Goal: Task Accomplishment & Management: Use online tool/utility

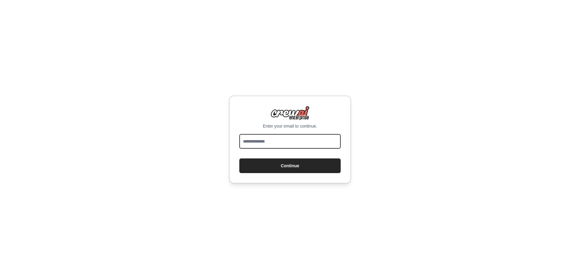
click at [289, 141] on input "email" at bounding box center [289, 141] width 101 height 15
type input "**********"
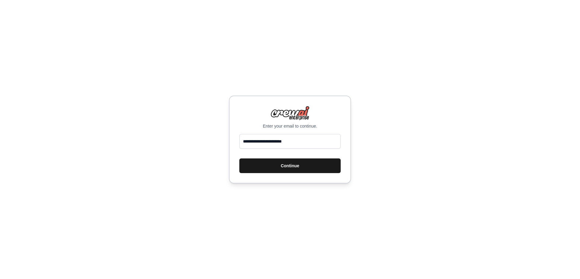
click at [266, 171] on button "Continue" at bounding box center [289, 165] width 101 height 15
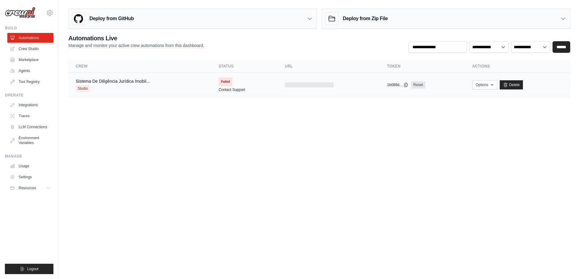
click at [177, 84] on div "Sistema De Diligência Jurídica Imobil... Studio" at bounding box center [140, 84] width 128 height 13
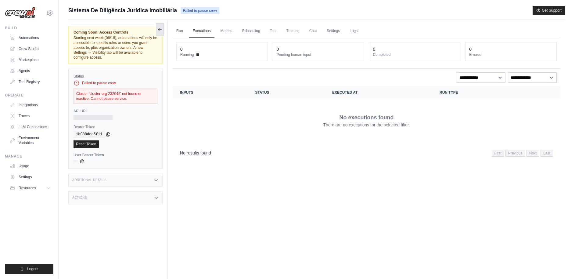
click at [160, 31] on icon at bounding box center [159, 29] width 5 height 5
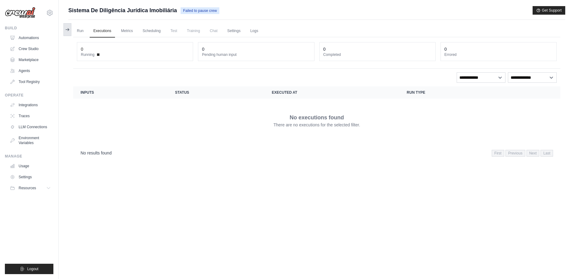
click at [69, 28] on icon at bounding box center [67, 29] width 5 height 5
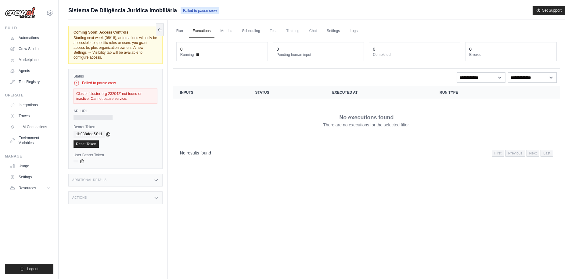
click at [142, 35] on div "Coming Soon: Access Controls Starting next week (08/18), automations will only …" at bounding box center [116, 45] width 84 height 30
click at [149, 94] on div "Cluster 'cluster-org-232042' not found or inactive. Cannot pause service." at bounding box center [116, 95] width 84 height 15
click at [94, 143] on link "Reset Token" at bounding box center [86, 143] width 25 height 7
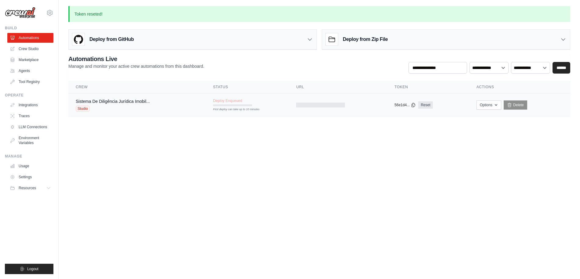
click at [138, 107] on div "Studio" at bounding box center [113, 109] width 74 height 6
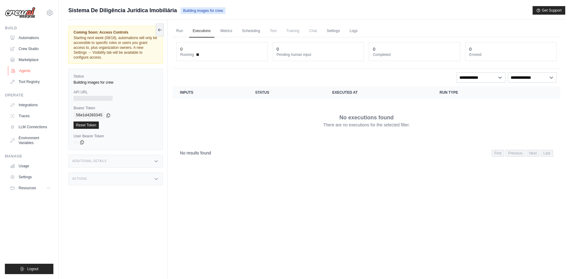
click at [33, 70] on link "Agents" at bounding box center [31, 71] width 46 height 10
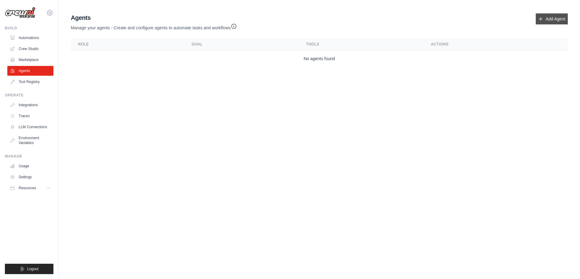
click at [558, 15] on link "Add Agent" at bounding box center [551, 18] width 32 height 11
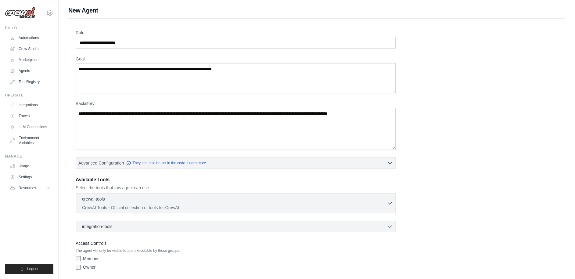
scroll to position [21, 0]
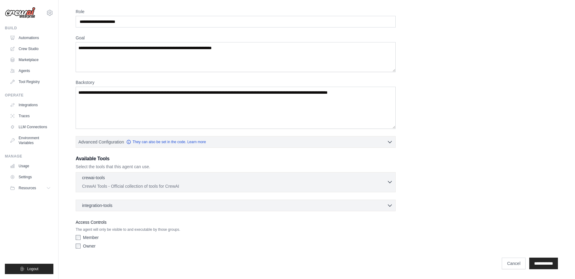
click at [381, 178] on div "crewai-tools 0 selected" at bounding box center [234, 177] width 305 height 7
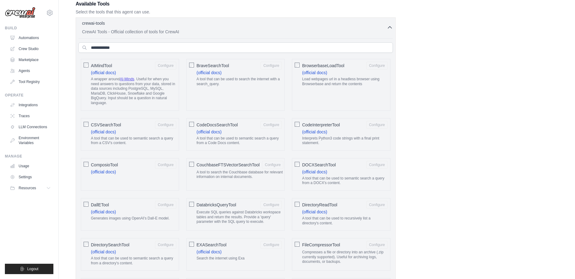
scroll to position [152, 0]
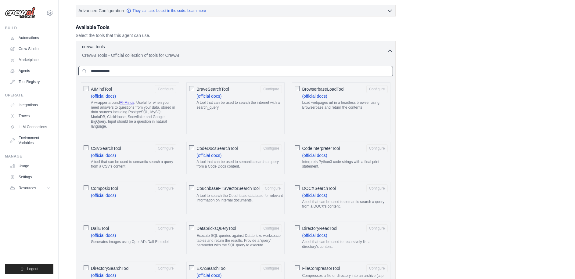
click at [308, 74] on input "text" at bounding box center [235, 71] width 314 height 10
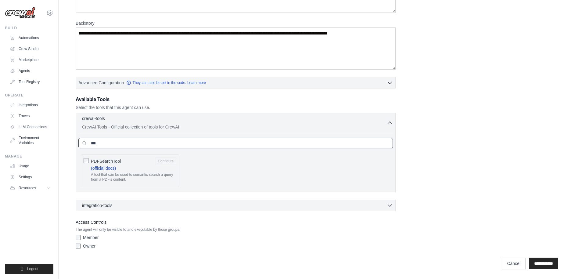
type input "***"
click at [135, 173] on p "A tool that can be used to semantic search a query from a PDF's content." at bounding box center [133, 176] width 85 height 9
click at [213, 205] on div "integration-tools 0 selected" at bounding box center [237, 205] width 311 height 6
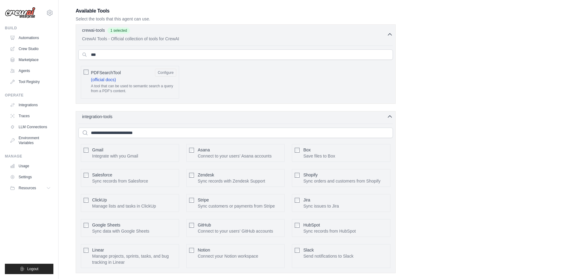
scroll to position [231, 0]
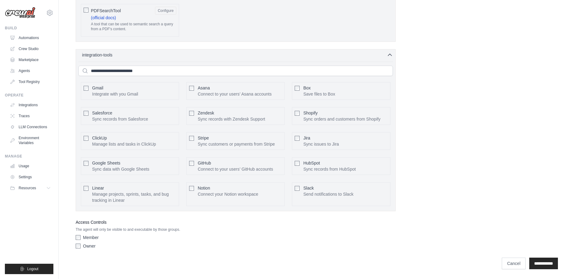
click at [116, 228] on p "The agent will only be visible to and executable by those groups." at bounding box center [236, 229] width 320 height 5
click at [434, 54] on div "Role Goal Backstory Advanced Configuration They can also be set in the code. Le…" at bounding box center [317, 25] width 482 height 452
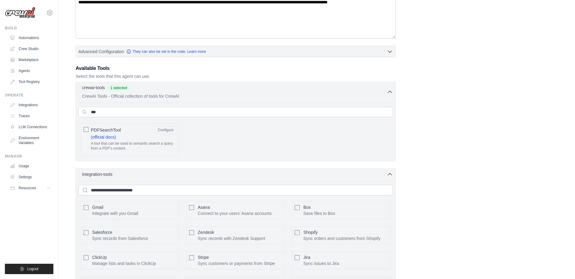
scroll to position [108, 0]
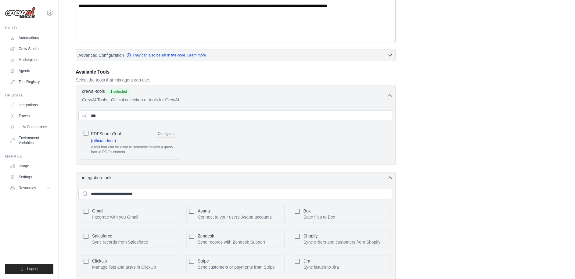
click at [390, 176] on icon "button" at bounding box center [390, 177] width 6 height 6
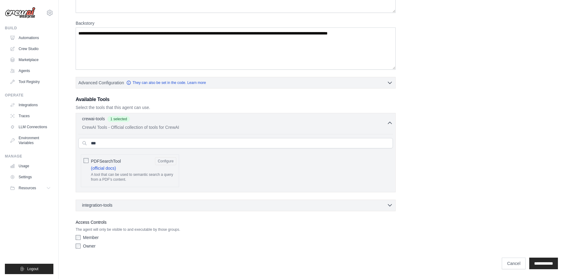
scroll to position [80, 0]
click at [389, 121] on icon "button" at bounding box center [390, 123] width 6 height 6
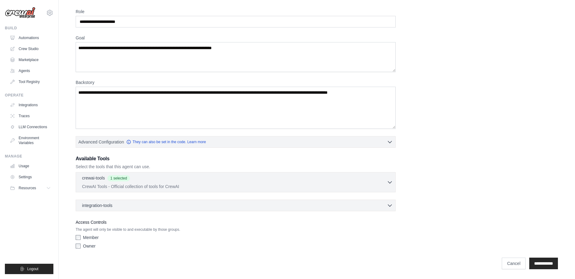
click at [369, 172] on div "crewai-tools 1 selected CrewAI Tools - Official collection of tools for CrewAI …" at bounding box center [236, 182] width 320 height 20
click at [375, 180] on div "crewai-tools 1 selected" at bounding box center [234, 177] width 305 height 7
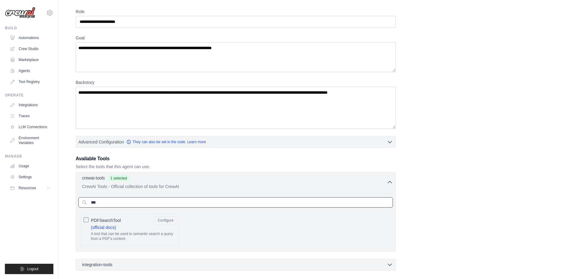
click at [278, 206] on input "***" at bounding box center [235, 202] width 314 height 10
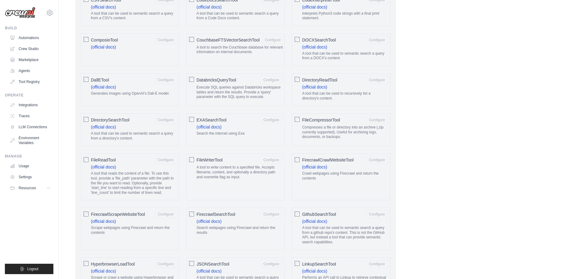
scroll to position [357, 0]
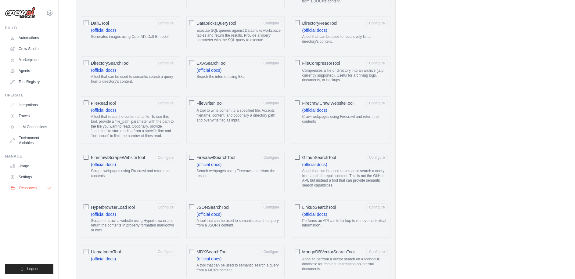
click at [40, 190] on button "Resources" at bounding box center [31, 188] width 46 height 10
click at [41, 197] on span "Documentation" at bounding box center [34, 198] width 25 height 5
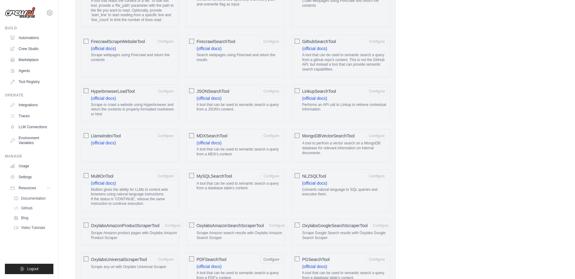
scroll to position [473, 0]
click at [34, 47] on link "Crew Studio" at bounding box center [31, 49] width 46 height 10
click at [26, 39] on link "Automations" at bounding box center [31, 38] width 46 height 10
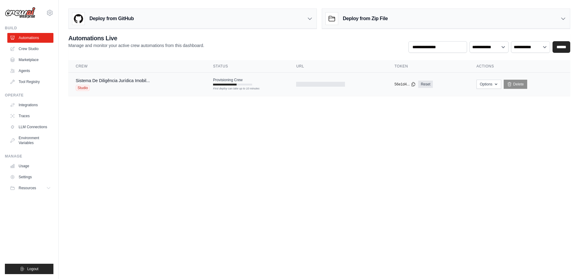
click at [117, 84] on div "Sistema De Diligência Jurídica Imobil... Studio" at bounding box center [113, 83] width 74 height 13
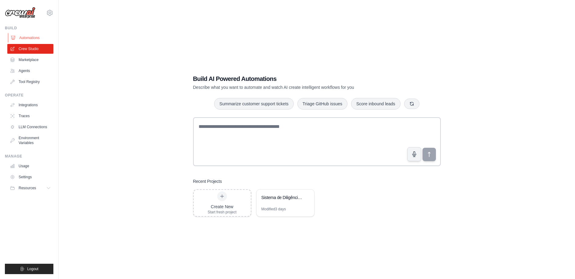
click at [36, 38] on link "Automations" at bounding box center [31, 38] width 46 height 10
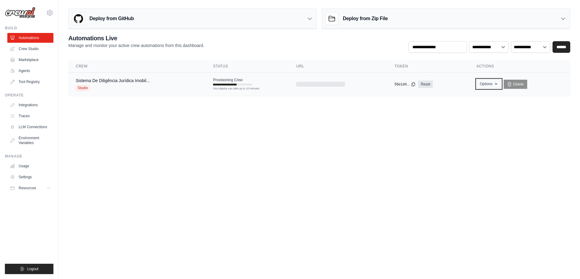
click at [483, 84] on button "Options" at bounding box center [488, 83] width 25 height 9
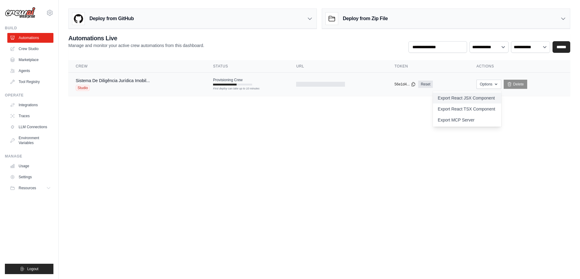
click at [480, 101] on link "Export React JSX Component" at bounding box center [467, 97] width 68 height 11
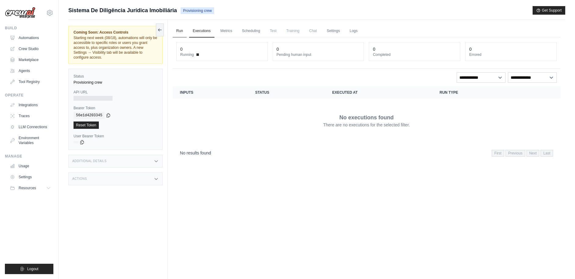
click at [178, 30] on link "Run" at bounding box center [180, 31] width 14 height 13
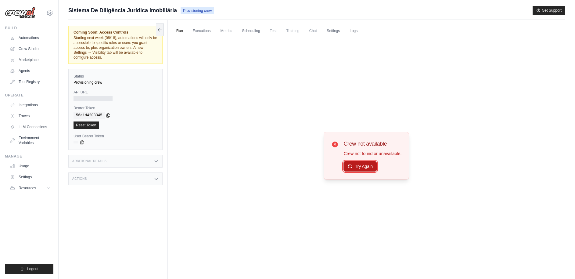
click at [365, 162] on button "Try Again" at bounding box center [359, 166] width 33 height 10
click at [206, 34] on link "Executions" at bounding box center [201, 31] width 25 height 13
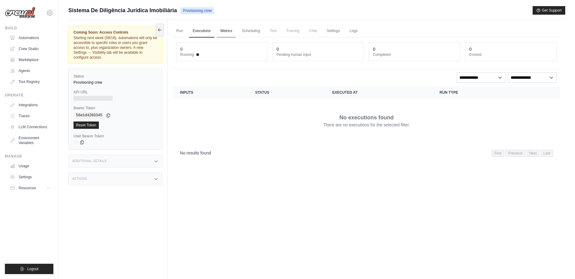
click at [221, 30] on link "Metrics" at bounding box center [226, 31] width 19 height 13
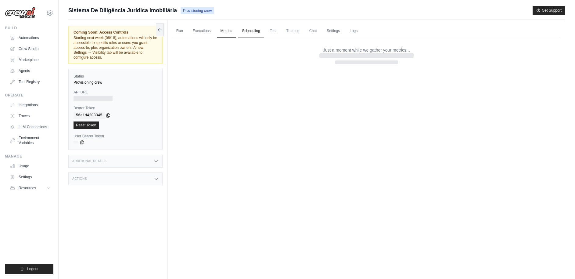
click at [258, 34] on link "Scheduling" at bounding box center [250, 31] width 25 height 13
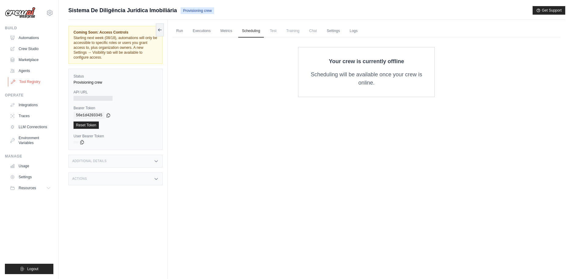
click at [37, 81] on link "Tool Registry" at bounding box center [31, 82] width 46 height 10
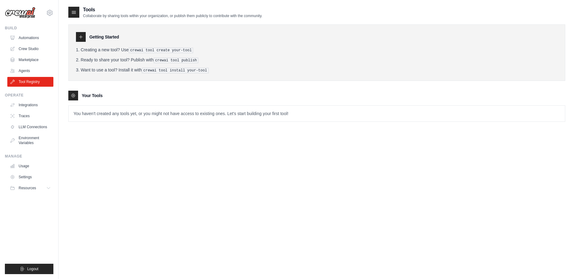
click at [109, 109] on p "You haven't created any tools yet, or you might not have access to existing one…" at bounding box center [317, 114] width 496 height 16
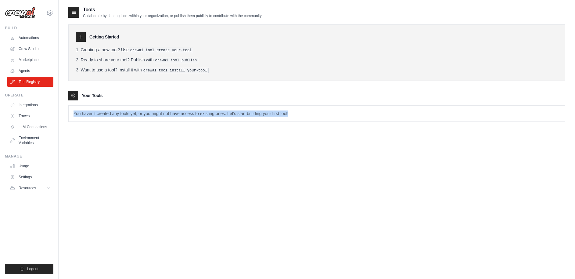
click at [112, 111] on p "You haven't created any tools yet, or you might not have access to existing one…" at bounding box center [317, 114] width 496 height 16
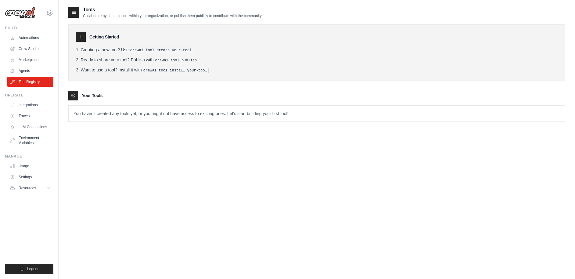
click at [112, 111] on p "You haven't created any tools yet, or you might not have access to existing one…" at bounding box center [317, 114] width 496 height 16
click at [108, 96] on div "Your Tools" at bounding box center [316, 96] width 497 height 10
click at [84, 37] on div at bounding box center [81, 37] width 10 height 10
click at [72, 14] on icon at bounding box center [74, 12] width 6 height 6
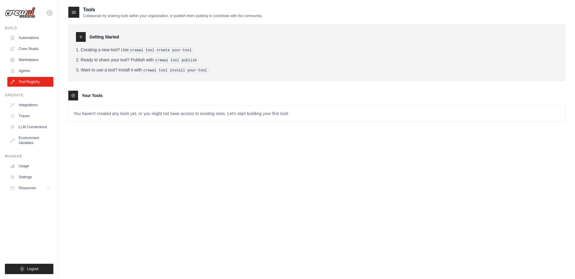
click at [75, 9] on icon at bounding box center [74, 12] width 6 height 6
click at [72, 95] on icon at bounding box center [73, 96] width 4 height 4
click at [83, 110] on p "You haven't created any tools yet, or you might not have access to existing one…" at bounding box center [317, 114] width 496 height 16
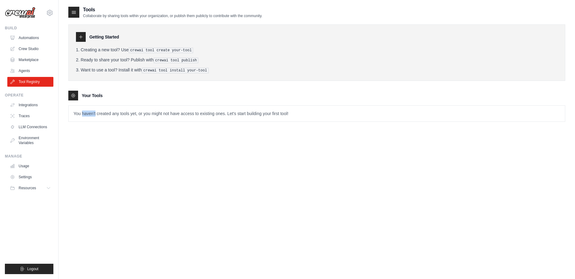
click at [83, 110] on p "You haven't created any tools yet, or you might not have access to existing one…" at bounding box center [317, 114] width 496 height 16
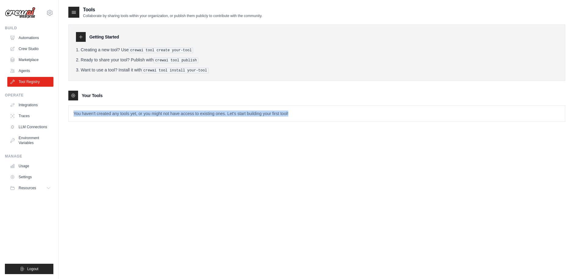
click at [99, 120] on div "You haven't created any tools yet, or you might not have access to existing one…" at bounding box center [316, 113] width 497 height 16
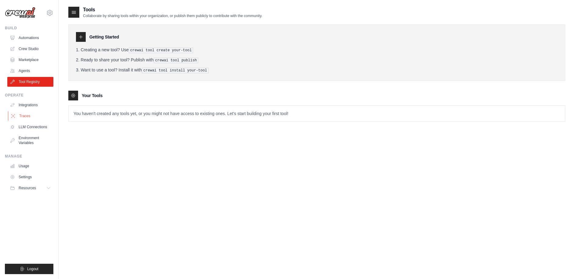
click at [27, 115] on link "Traces" at bounding box center [31, 116] width 46 height 10
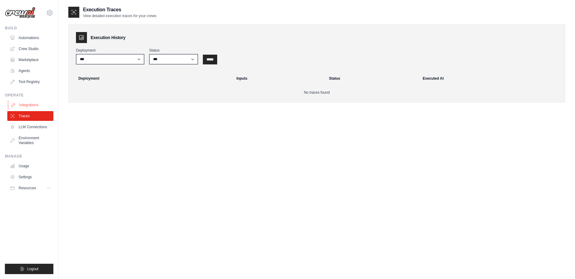
click at [25, 105] on link "Integrations" at bounding box center [31, 105] width 46 height 10
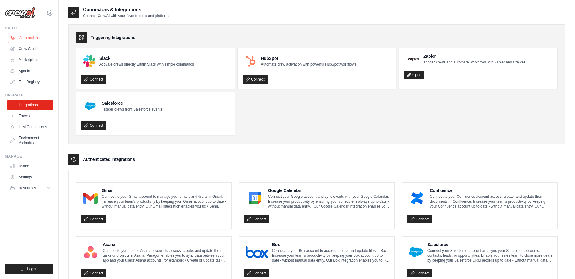
click at [15, 38] on icon at bounding box center [13, 37] width 5 height 5
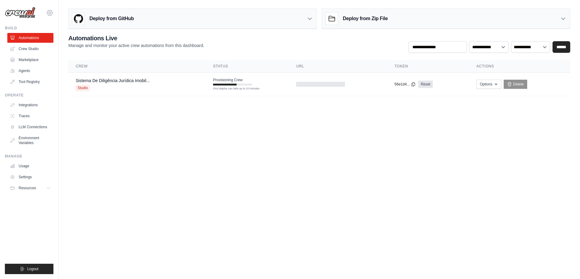
click at [52, 12] on icon at bounding box center [49, 12] width 5 height 5
click at [194, 128] on body "marcosvbalencar@gmail.com Settings Build Automations Crew Studio" at bounding box center [290, 139] width 580 height 279
click at [492, 83] on button "Options" at bounding box center [488, 83] width 25 height 9
click at [160, 84] on div "Sistema De Diligência Jurídica Imobil... Studio" at bounding box center [137, 83] width 123 height 13
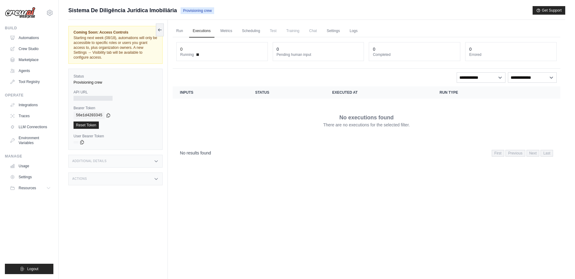
click at [87, 79] on div "Status Provisioning crew" at bounding box center [116, 79] width 84 height 11
click at [88, 99] on div at bounding box center [93, 98] width 39 height 5
click at [149, 167] on div "Coming Soon: Access Controls Starting next week (08/18), automations will only …" at bounding box center [117, 159] width 99 height 279
click at [150, 165] on div "Additional Details" at bounding box center [115, 161] width 94 height 13
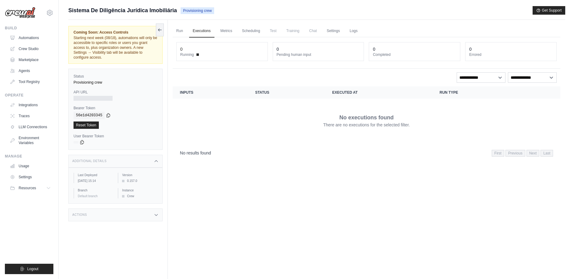
click at [157, 217] on div "Actions" at bounding box center [115, 214] width 94 height 13
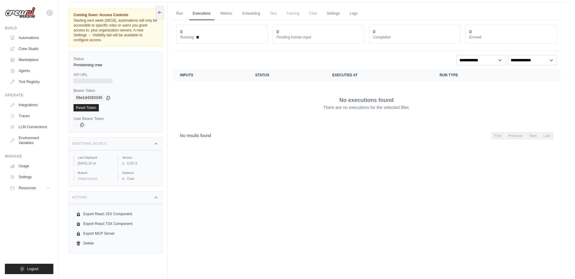
scroll to position [19, 0]
click at [27, 125] on link "LLM Connections" at bounding box center [31, 127] width 46 height 10
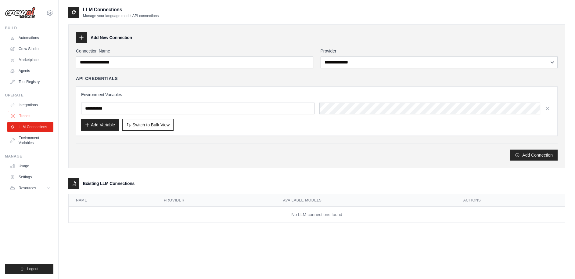
click at [27, 117] on link "Traces" at bounding box center [31, 116] width 46 height 10
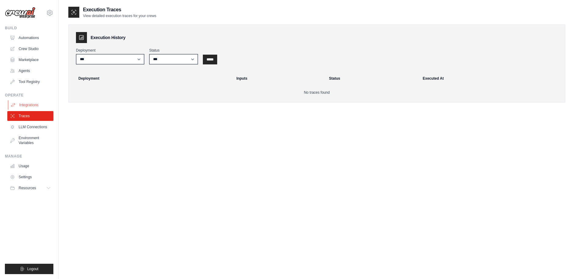
click at [30, 106] on link "Integrations" at bounding box center [31, 105] width 46 height 10
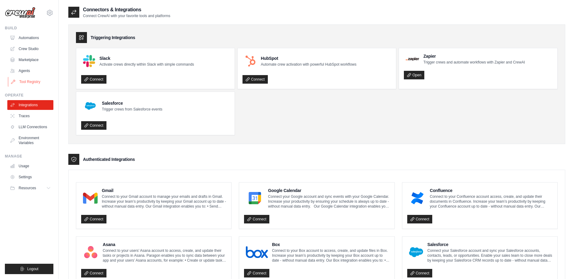
click at [27, 83] on link "Tool Registry" at bounding box center [31, 82] width 46 height 10
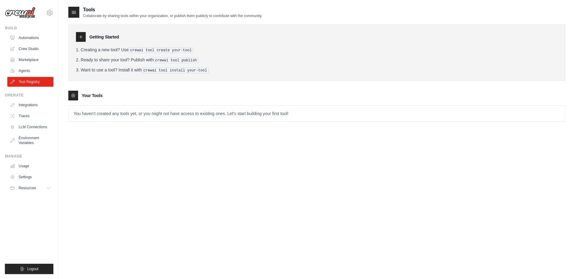
click at [28, 71] on link "Agents" at bounding box center [30, 71] width 46 height 10
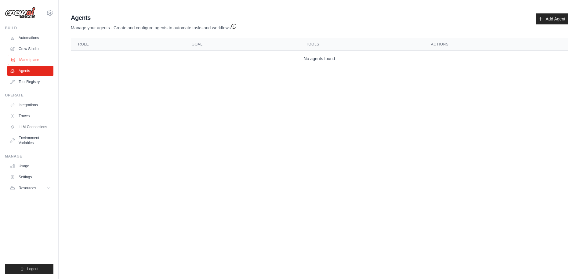
click at [31, 59] on link "Marketplace" at bounding box center [31, 60] width 46 height 10
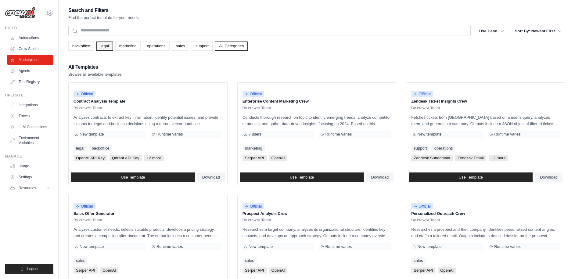
click at [103, 47] on link "legal" at bounding box center [104, 45] width 16 height 9
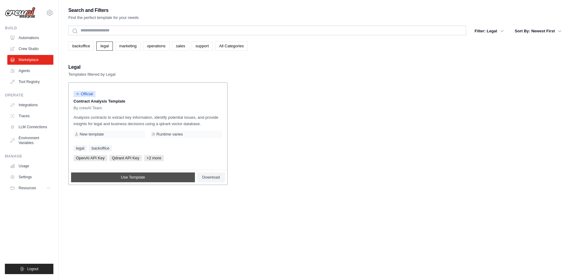
click at [166, 178] on link "Use Template" at bounding box center [133, 177] width 124 height 10
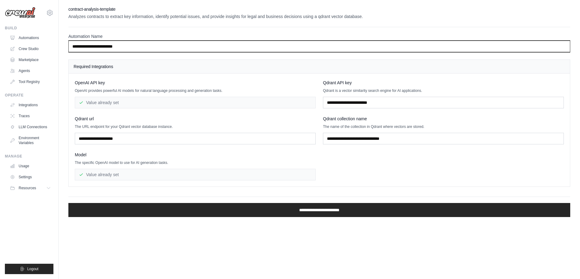
click at [158, 49] on input "**********" at bounding box center [318, 47] width 501 height 12
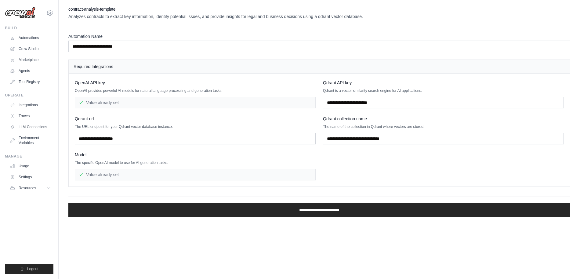
click at [103, 18] on p "Analyzes contracts to extract key information, identify potential issues, and p…" at bounding box center [318, 16] width 501 height 6
click at [37, 59] on link "Marketplace" at bounding box center [31, 60] width 46 height 10
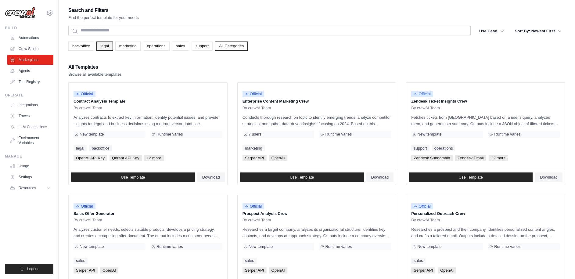
click at [102, 44] on link "legal" at bounding box center [104, 45] width 16 height 9
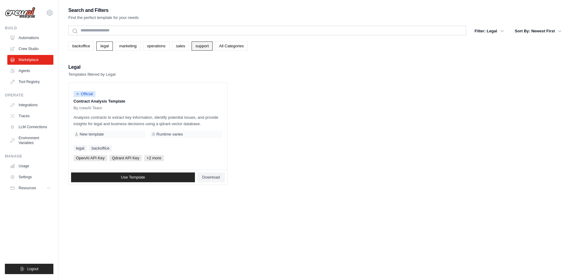
click at [201, 47] on link "support" at bounding box center [202, 45] width 21 height 9
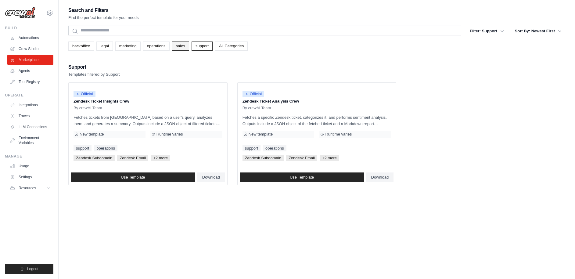
click at [177, 44] on link "sales" at bounding box center [180, 45] width 17 height 9
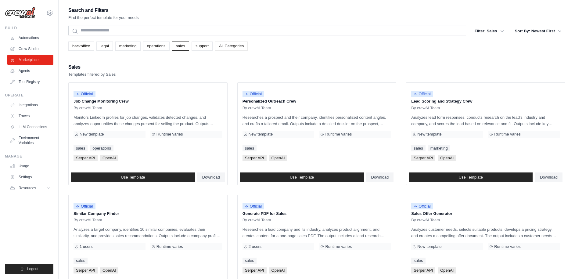
click at [241, 41] on link "All Categories" at bounding box center [231, 45] width 33 height 9
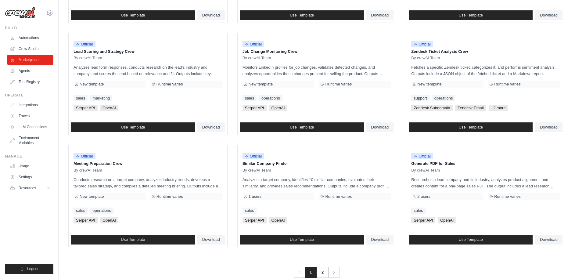
scroll to position [286, 0]
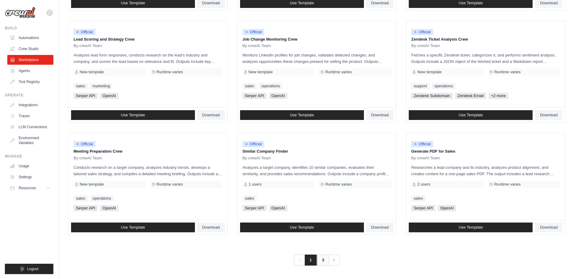
click at [324, 259] on link "2" at bounding box center [323, 259] width 12 height 11
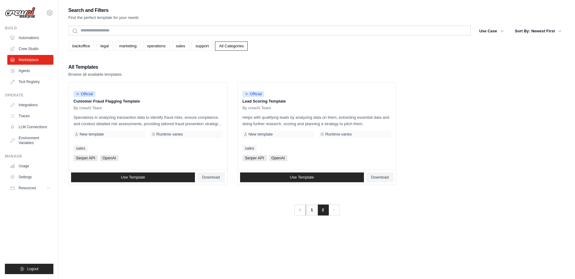
click at [311, 212] on link "1" at bounding box center [312, 209] width 12 height 11
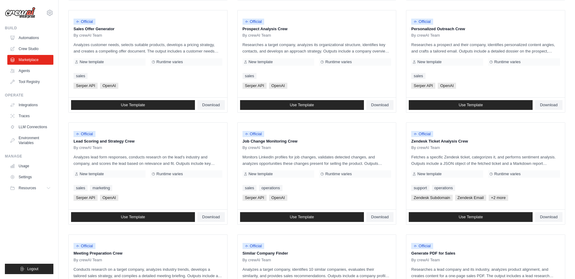
scroll to position [286, 0]
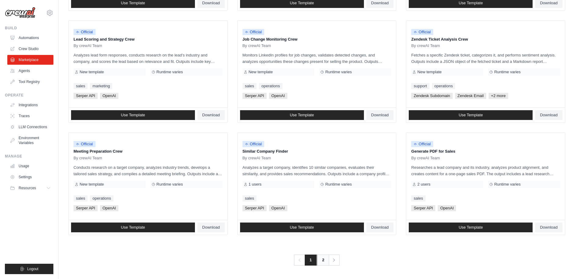
click at [321, 260] on link "2" at bounding box center [323, 259] width 12 height 11
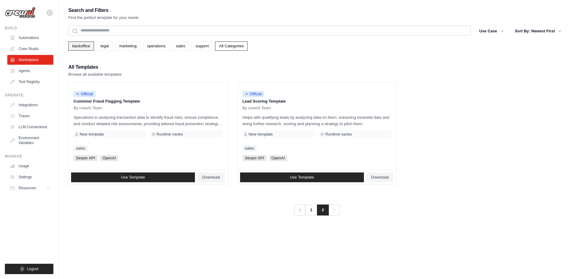
click at [79, 49] on link "backoffice" at bounding box center [81, 45] width 26 height 9
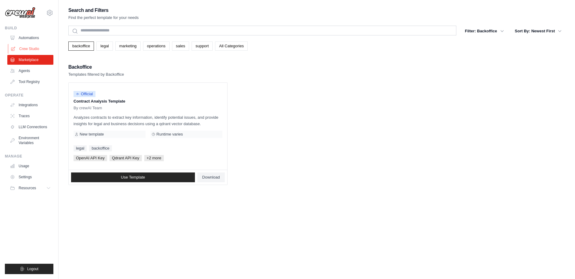
click at [26, 48] on link "Crew Studio" at bounding box center [31, 49] width 46 height 10
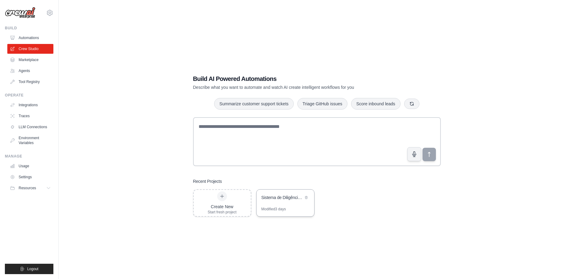
click at [290, 196] on div "Sistema de Diligência Jurídica Imobiliária" at bounding box center [282, 197] width 42 height 6
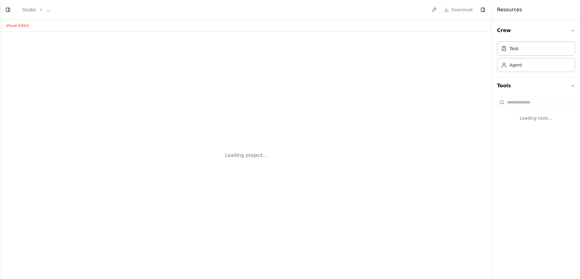
select select "****"
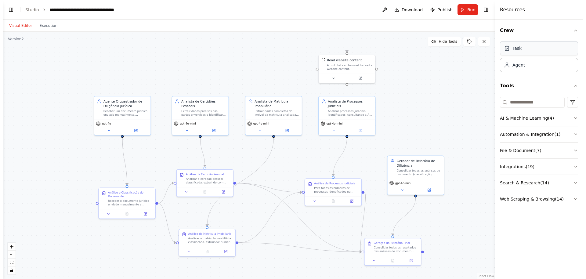
scroll to position [4681, 0]
click at [484, 11] on button "Toggle Right Sidebar" at bounding box center [482, 9] width 9 height 9
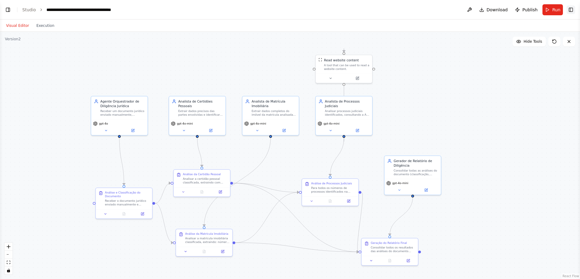
click at [571, 10] on button "Toggle Right Sidebar" at bounding box center [570, 9] width 9 height 9
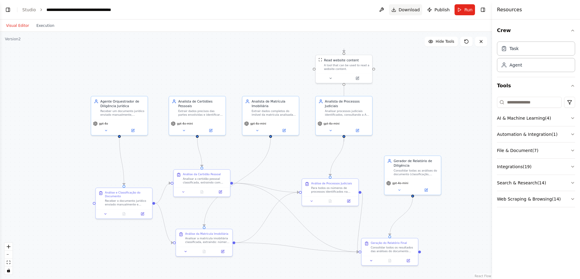
click at [406, 11] on span "Download" at bounding box center [408, 10] width 21 height 6
click at [121, 110] on div "Receber um documento jurídico enviado manualmente, classificá-lo por tipo (cert…" at bounding box center [122, 111] width 45 height 7
click at [110, 128] on button at bounding box center [106, 129] width 26 height 5
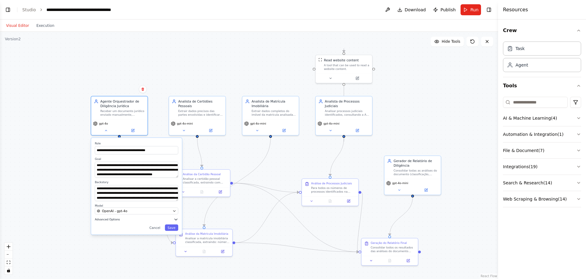
click at [120, 221] on button "Advanced Options" at bounding box center [136, 219] width 83 height 5
click at [103, 246] on span at bounding box center [105, 245] width 4 height 4
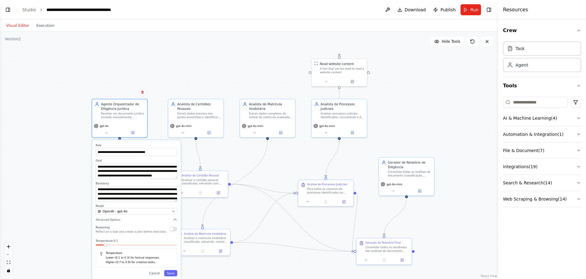
click at [77, 142] on div ".deletable-edge-delete-btn { width: 20px; height: 20px; border: 0px solid #ffff…" at bounding box center [249, 155] width 498 height 247
click at [122, 143] on div "**********" at bounding box center [136, 210] width 89 height 140
click at [170, 274] on button "Save" at bounding box center [170, 273] width 13 height 6
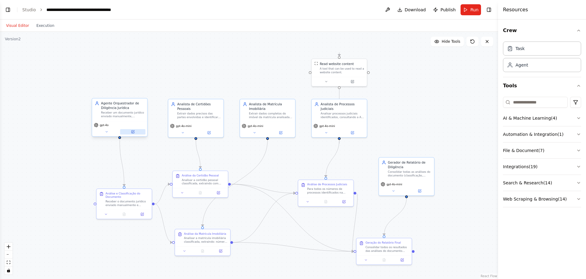
click at [133, 134] on button at bounding box center [132, 131] width 25 height 5
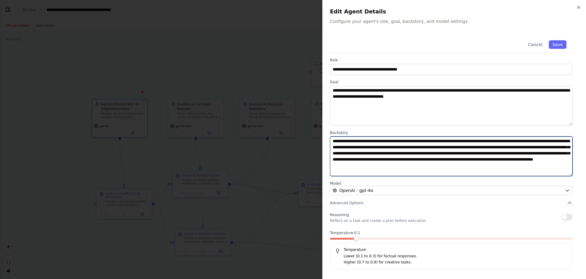
click at [421, 155] on textarea "**********" at bounding box center [451, 156] width 243 height 40
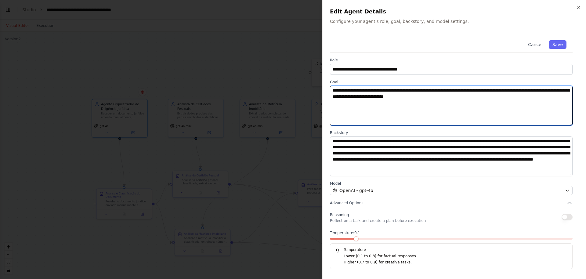
click at [422, 111] on textarea "**********" at bounding box center [451, 106] width 243 height 40
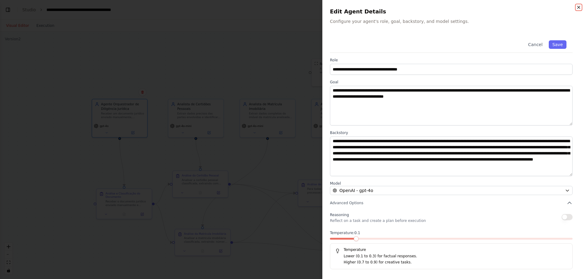
click at [579, 7] on icon "button" at bounding box center [578, 7] width 5 height 5
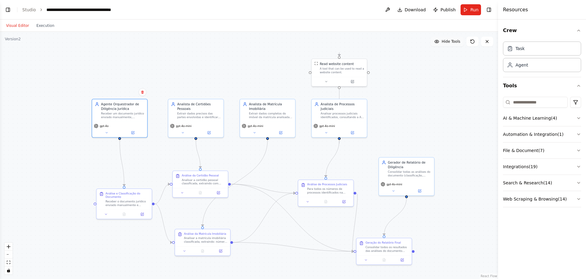
click at [444, 42] on span "Hide Tools" at bounding box center [450, 41] width 19 height 5
click at [444, 42] on span "Show Tools" at bounding box center [450, 41] width 20 height 5
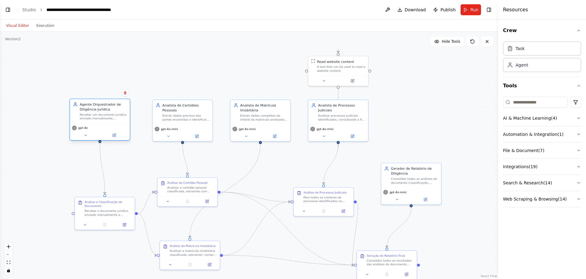
click at [120, 117] on div "Receber um documento jurídico enviado manualmente, classificá-lo por tipo (cert…" at bounding box center [103, 117] width 47 height 8
click at [395, 10] on header "**********" at bounding box center [249, 10] width 498 height 20
click at [390, 10] on button at bounding box center [388, 9] width 10 height 11
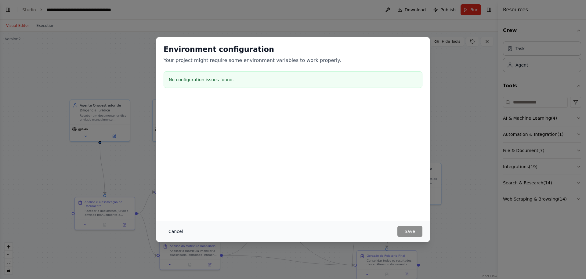
click at [172, 232] on button "Cancel" at bounding box center [176, 231] width 24 height 11
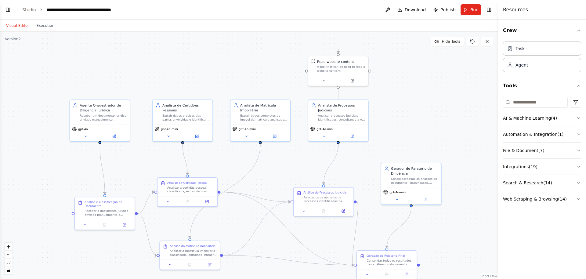
click at [76, 78] on div ".deletable-edge-delete-btn { width: 20px; height: 20px; border: 0px solid #ffff…" at bounding box center [249, 155] width 498 height 247
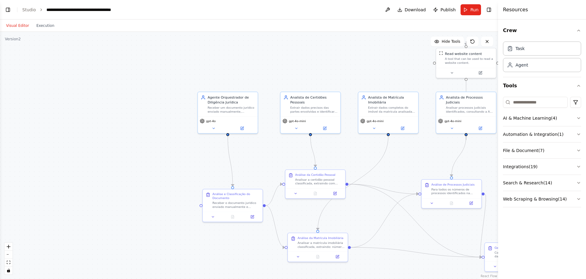
drag, startPoint x: 76, startPoint y: 78, endPoint x: 208, endPoint y: 82, distance: 132.1
click at [208, 81] on div ".deletable-edge-delete-btn { width: 20px; height: 20px; border: 0px solid #ffff…" at bounding box center [249, 155] width 498 height 247
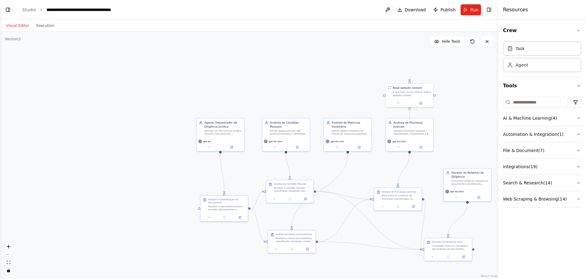
drag, startPoint x: 272, startPoint y: 114, endPoint x: 238, endPoint y: 96, distance: 38.7
click at [238, 96] on div ".deletable-edge-delete-btn { width: 20px; height: 20px; border: 0px solid #ffff…" at bounding box center [249, 155] width 498 height 247
click at [572, 28] on button "Crew" at bounding box center [542, 30] width 78 height 17
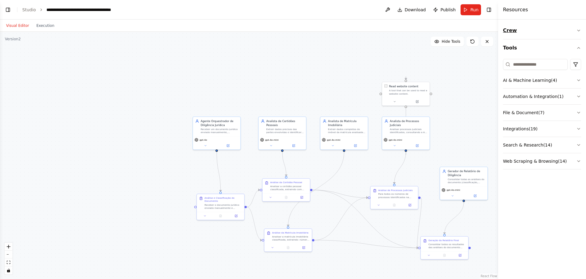
click at [572, 28] on button "Crew" at bounding box center [542, 30] width 78 height 17
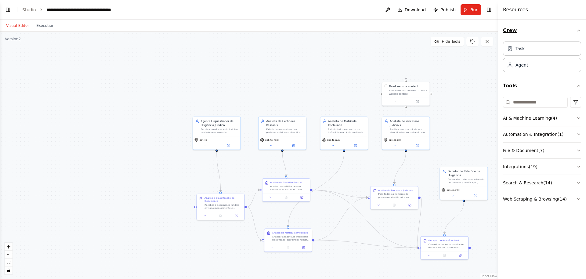
click at [572, 28] on button "Crew" at bounding box center [542, 30] width 78 height 17
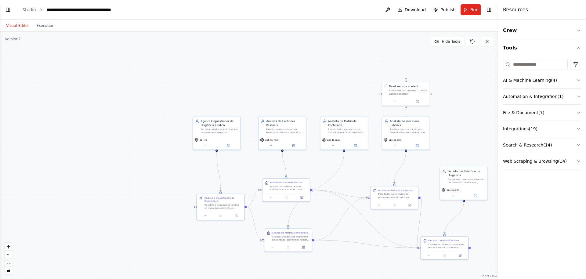
click at [514, 10] on h4 "Resources" at bounding box center [515, 9] width 25 height 7
click at [576, 47] on icon "button" at bounding box center [578, 47] width 5 height 5
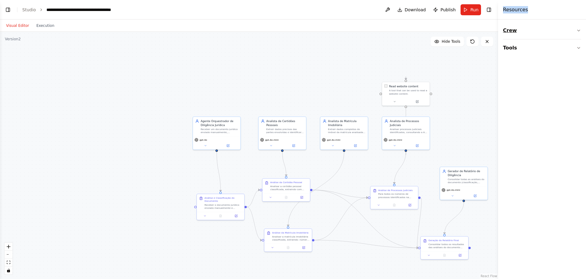
click at [572, 34] on button "Crew" at bounding box center [542, 30] width 78 height 17
click at [550, 89] on button "Tools" at bounding box center [542, 85] width 78 height 17
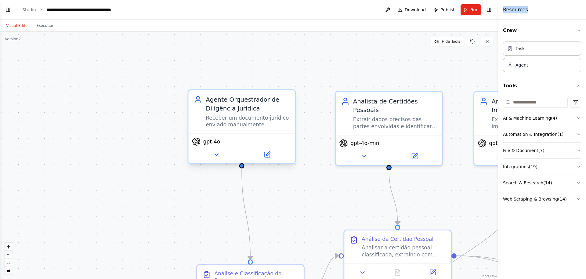
click at [240, 115] on div "Receber um documento jurídico enviado manualmente, classificá-lo por tipo (cert…" at bounding box center [248, 121] width 84 height 14
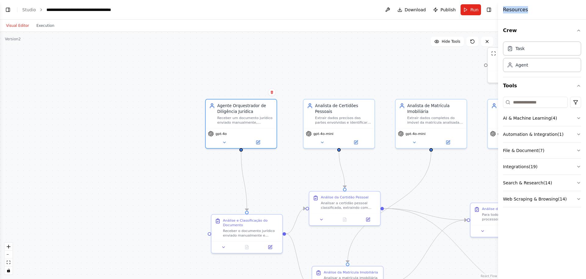
click at [148, 192] on div ".deletable-edge-delete-btn { width: 20px; height: 20px; border: 0px solid #ffff…" at bounding box center [249, 155] width 498 height 247
click at [51, 30] on div "Visual Editor Execution" at bounding box center [30, 26] width 56 height 12
click at [47, 25] on button "Execution" at bounding box center [45, 25] width 25 height 7
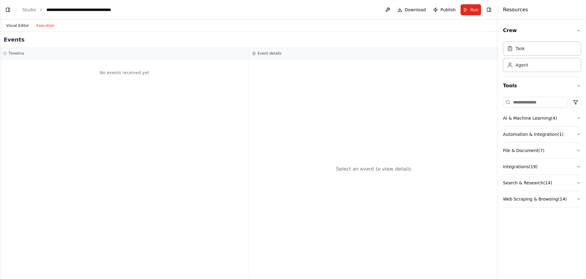
click at [18, 26] on button "Visual Editor" at bounding box center [17, 25] width 30 height 7
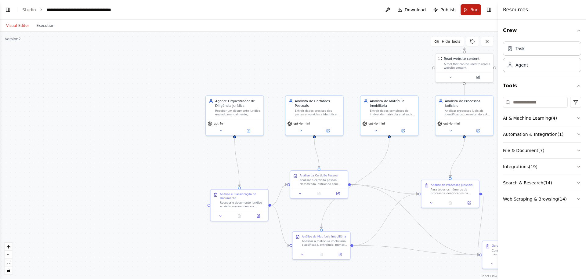
click at [469, 11] on button "Run" at bounding box center [470, 9] width 20 height 11
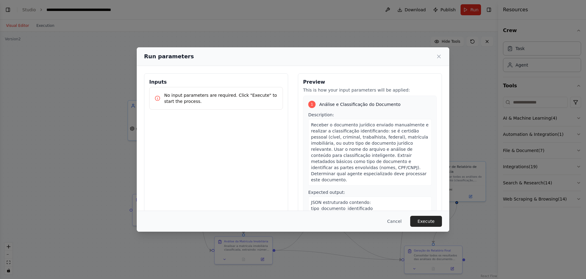
drag, startPoint x: 378, startPoint y: 69, endPoint x: 300, endPoint y: 73, distance: 78.2
click at [300, 73] on body "BETA Documentação Técnica: Sistema de Diligência Jurídica com Agentes de IA Vis…" at bounding box center [293, 139] width 586 height 279
click at [245, 96] on p "No input parameters are required. Click "Execute" to start the process." at bounding box center [220, 98] width 113 height 12
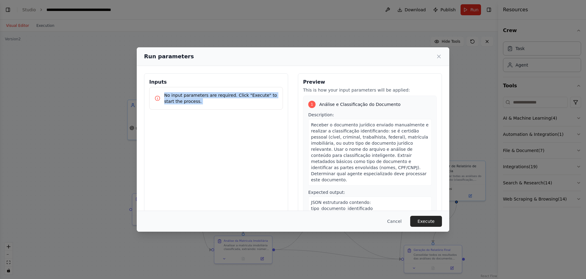
click at [236, 104] on p "No input parameters are required. Click "Execute" to start the process." at bounding box center [220, 98] width 113 height 12
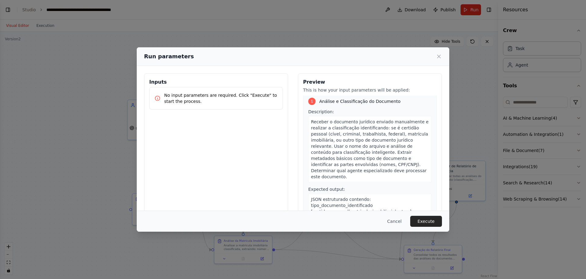
scroll to position [3, 0]
click at [366, 159] on span "Receber o documento jurídico enviado manualmente e realizar a classificação ide…" at bounding box center [369, 149] width 117 height 60
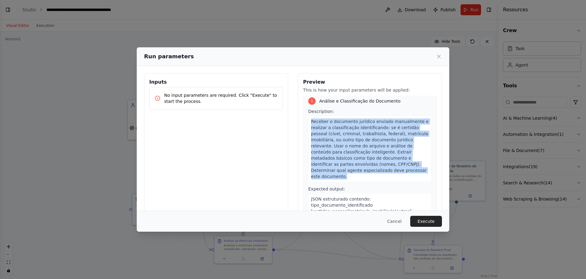
scroll to position [0, 0]
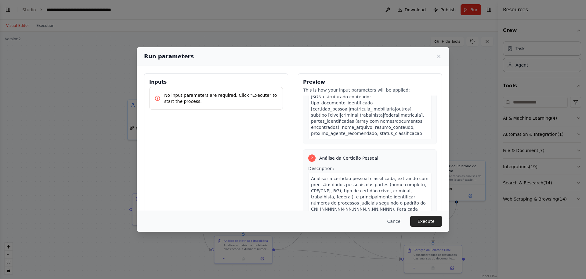
click at [358, 122] on span "JSON estruturado contendo: tipo_documento_identificado [certidao_pessoal|matric…" at bounding box center [367, 114] width 113 height 41
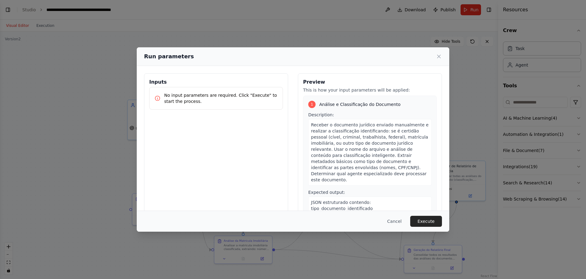
click at [164, 100] on div "No input parameters are required. Click "Execute" to start the process." at bounding box center [215, 98] width 123 height 12
click at [186, 99] on p "No input parameters are required. Click "Execute" to start the process." at bounding box center [220, 98] width 113 height 12
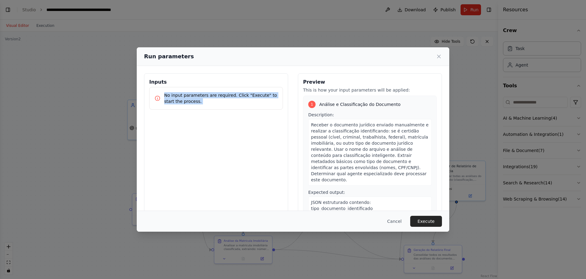
click at [202, 102] on p "No input parameters are required. Click "Execute" to start the process." at bounding box center [220, 98] width 113 height 12
click at [395, 223] on button "Cancel" at bounding box center [394, 221] width 24 height 11
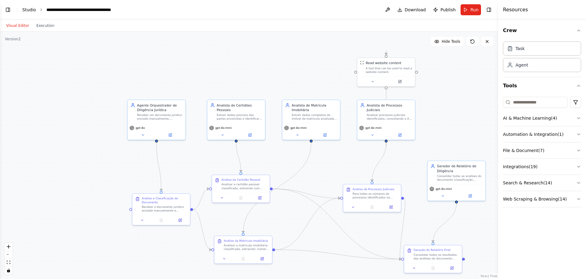
click at [31, 7] on link "Studio" at bounding box center [29, 9] width 14 height 5
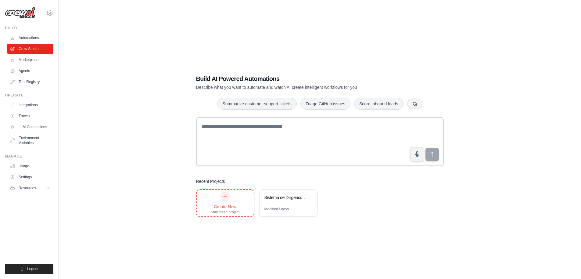
click at [229, 193] on div "Create New Start fresh project" at bounding box center [225, 202] width 29 height 23
click at [283, 207] on div "Modified 3 days" at bounding box center [276, 209] width 25 height 5
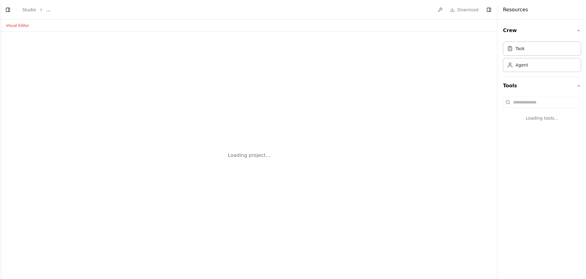
select select "****"
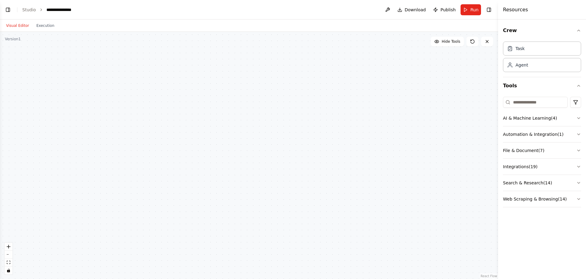
click at [174, 98] on div at bounding box center [249, 155] width 498 height 247
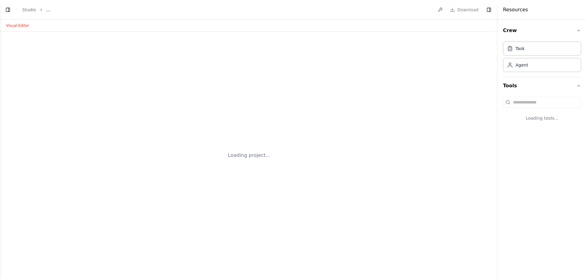
select select "****"
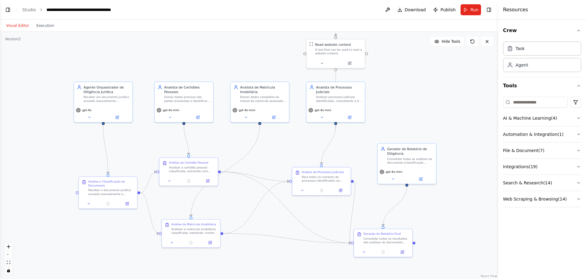
scroll to position [3140, 0]
click at [565, 161] on button "Integrations ( 19 )" at bounding box center [542, 167] width 78 height 16
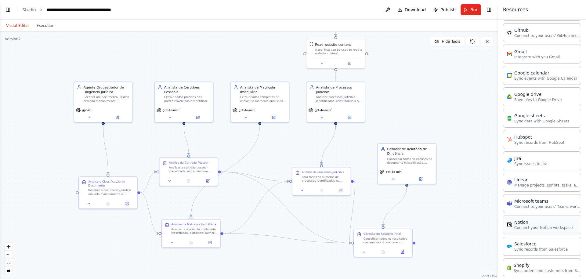
scroll to position [232, 0]
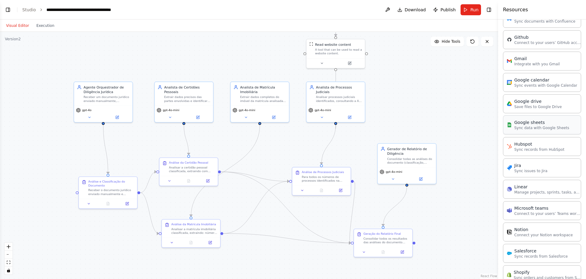
click at [546, 123] on div "Google sheets" at bounding box center [541, 122] width 55 height 6
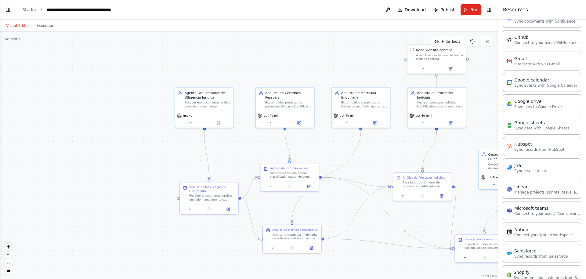
drag, startPoint x: 62, startPoint y: 75, endPoint x: 162, endPoint y: 81, distance: 100.8
click at [162, 81] on div ".deletable-edge-delete-btn { width: 20px; height: 20px; border: 0px solid #ffff…" at bounding box center [249, 155] width 498 height 247
drag, startPoint x: 167, startPoint y: 108, endPoint x: 133, endPoint y: 97, distance: 35.7
click at [133, 97] on div "Google sheets 0 of 3" at bounding box center [130, 96] width 47 height 5
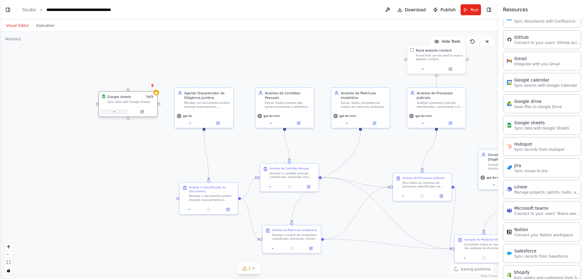
click at [116, 113] on button at bounding box center [114, 112] width 27 height 6
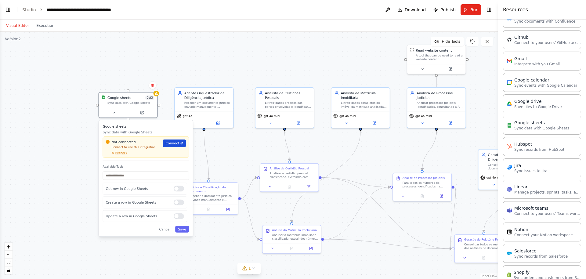
click at [178, 146] on link "Connect" at bounding box center [174, 143] width 23 height 8
click at [154, 86] on button at bounding box center [153, 85] width 8 height 8
click at [140, 84] on button "Confirm" at bounding box center [135, 85] width 22 height 7
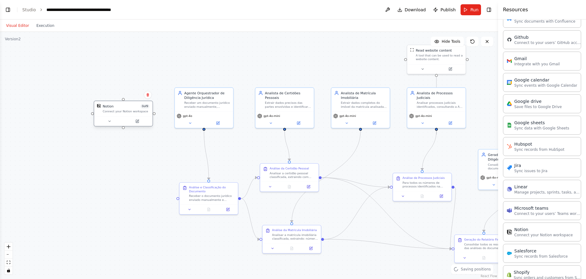
drag, startPoint x: 137, startPoint y: 110, endPoint x: 123, endPoint y: 110, distance: 13.7
click at [123, 110] on div "Connect your Notion workspace" at bounding box center [125, 112] width 47 height 4
click at [124, 113] on div "Connect your Notion workspace" at bounding box center [125, 112] width 47 height 4
click at [136, 124] on button at bounding box center [137, 121] width 27 height 6
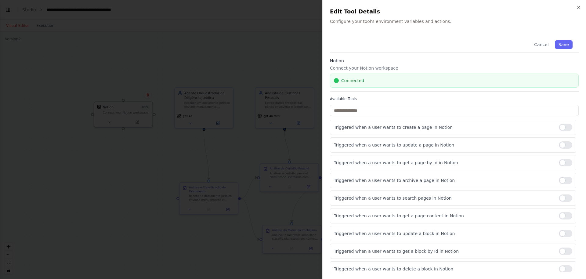
scroll to position [5, 0]
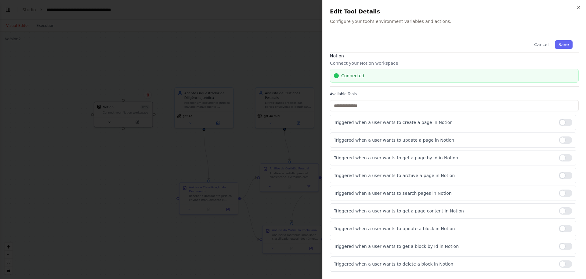
click at [250, 98] on div at bounding box center [293, 139] width 586 height 279
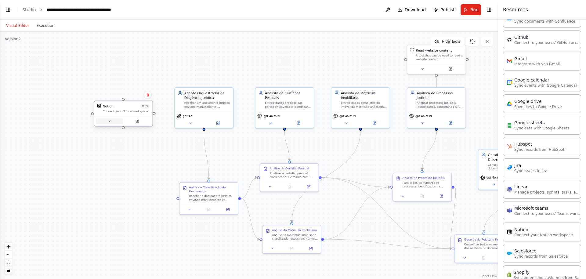
click at [110, 123] on icon at bounding box center [109, 121] width 4 height 4
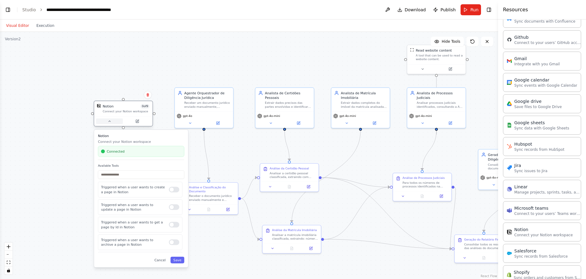
click at [110, 123] on icon at bounding box center [109, 121] width 4 height 4
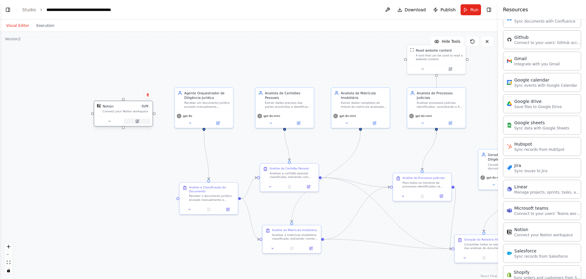
click at [137, 120] on icon at bounding box center [137, 121] width 4 height 4
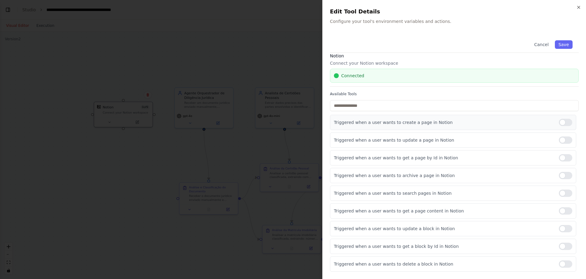
click at [559, 124] on div at bounding box center [565, 122] width 13 height 7
click at [562, 138] on div at bounding box center [565, 139] width 13 height 7
click at [562, 152] on div "Triggered when a user wants to get a page by Id in Notion" at bounding box center [453, 157] width 246 height 15
click at [562, 157] on div at bounding box center [565, 157] width 13 height 7
click at [561, 180] on div "Triggered when a user wants to archive a page in Notion" at bounding box center [453, 175] width 246 height 15
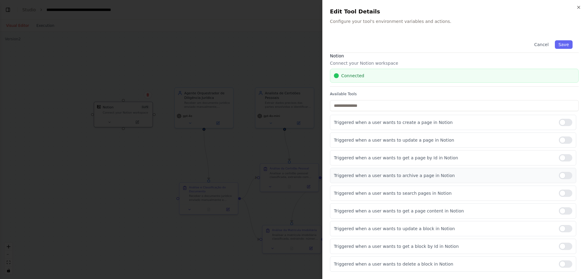
click at [562, 179] on div "Triggered when a user wants to archive a page in Notion" at bounding box center [453, 175] width 246 height 15
click at [562, 177] on div at bounding box center [565, 175] width 13 height 7
click at [559, 177] on div at bounding box center [565, 175] width 13 height 7
click at [559, 162] on div "Triggered when a user wants to get a page by Id in Notion" at bounding box center [453, 157] width 246 height 15
click at [561, 158] on div at bounding box center [565, 157] width 13 height 7
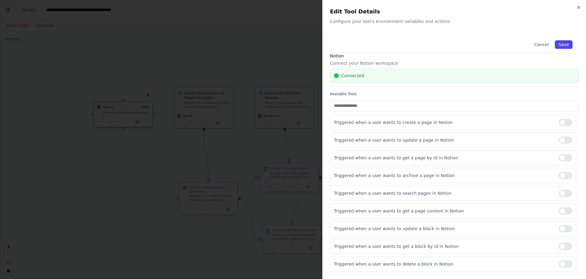
click at [562, 44] on button "Save" at bounding box center [564, 44] width 18 height 9
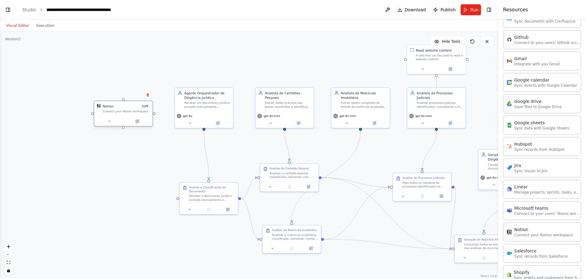
click at [128, 117] on div at bounding box center [123, 121] width 58 height 10
click at [140, 121] on button at bounding box center [137, 121] width 27 height 6
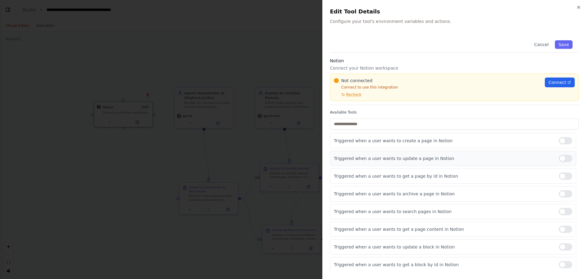
click at [567, 161] on label at bounding box center [565, 158] width 13 height 7
click at [562, 157] on div at bounding box center [565, 158] width 13 height 7
click at [561, 84] on span "Connect" at bounding box center [557, 82] width 18 height 6
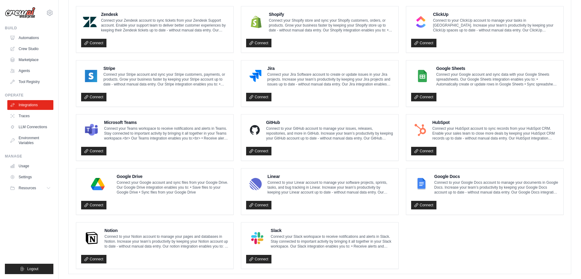
scroll to position [287, 0]
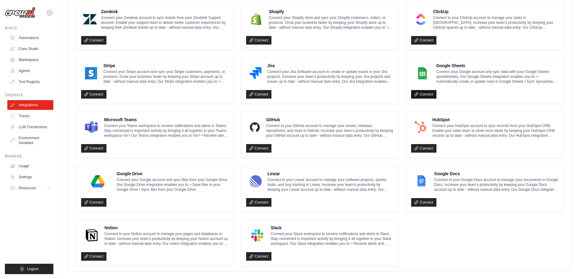
click at [425, 93] on link "Connect" at bounding box center [423, 94] width 25 height 9
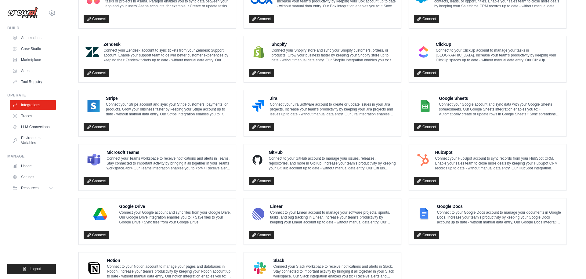
scroll to position [288, 0]
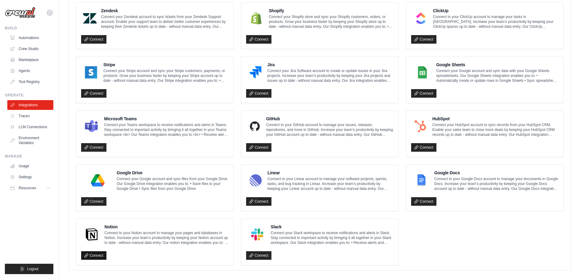
click at [94, 251] on link "Connect" at bounding box center [93, 255] width 25 height 9
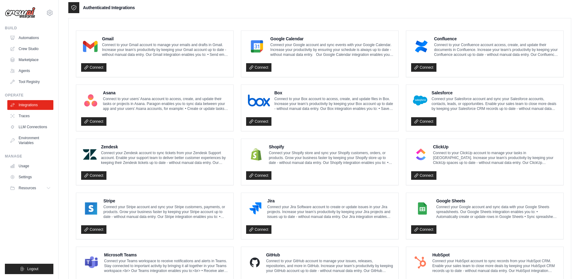
scroll to position [293, 0]
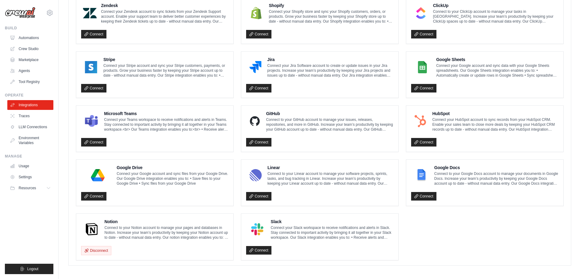
click at [122, 233] on p "Connect to your Notion account to manage your pages and databases in Notion. In…" at bounding box center [167, 232] width 124 height 15
click at [98, 246] on button "Disconnect" at bounding box center [96, 250] width 30 height 9
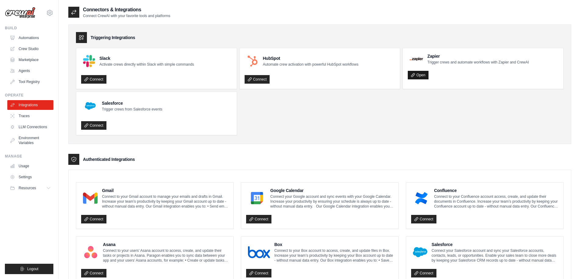
click at [422, 76] on link "Open" at bounding box center [418, 75] width 20 height 9
